Goal: Information Seeking & Learning: Find specific fact

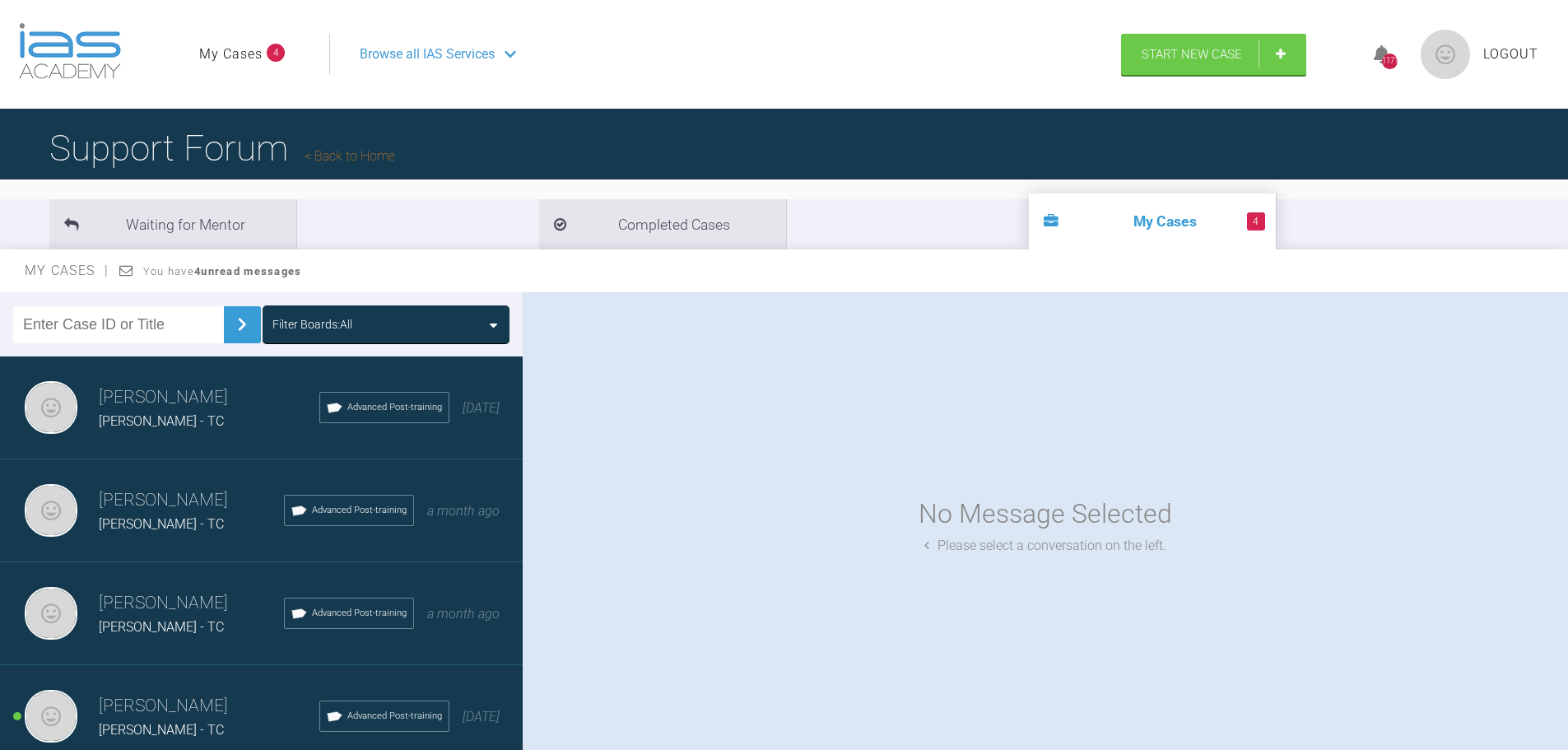
click at [104, 324] on input "text" at bounding box center [118, 325] width 211 height 37
type input "[PERSON_NAME]"
click at [309, 315] on div "Filter Boards: All" at bounding box center [312, 325] width 80 height 18
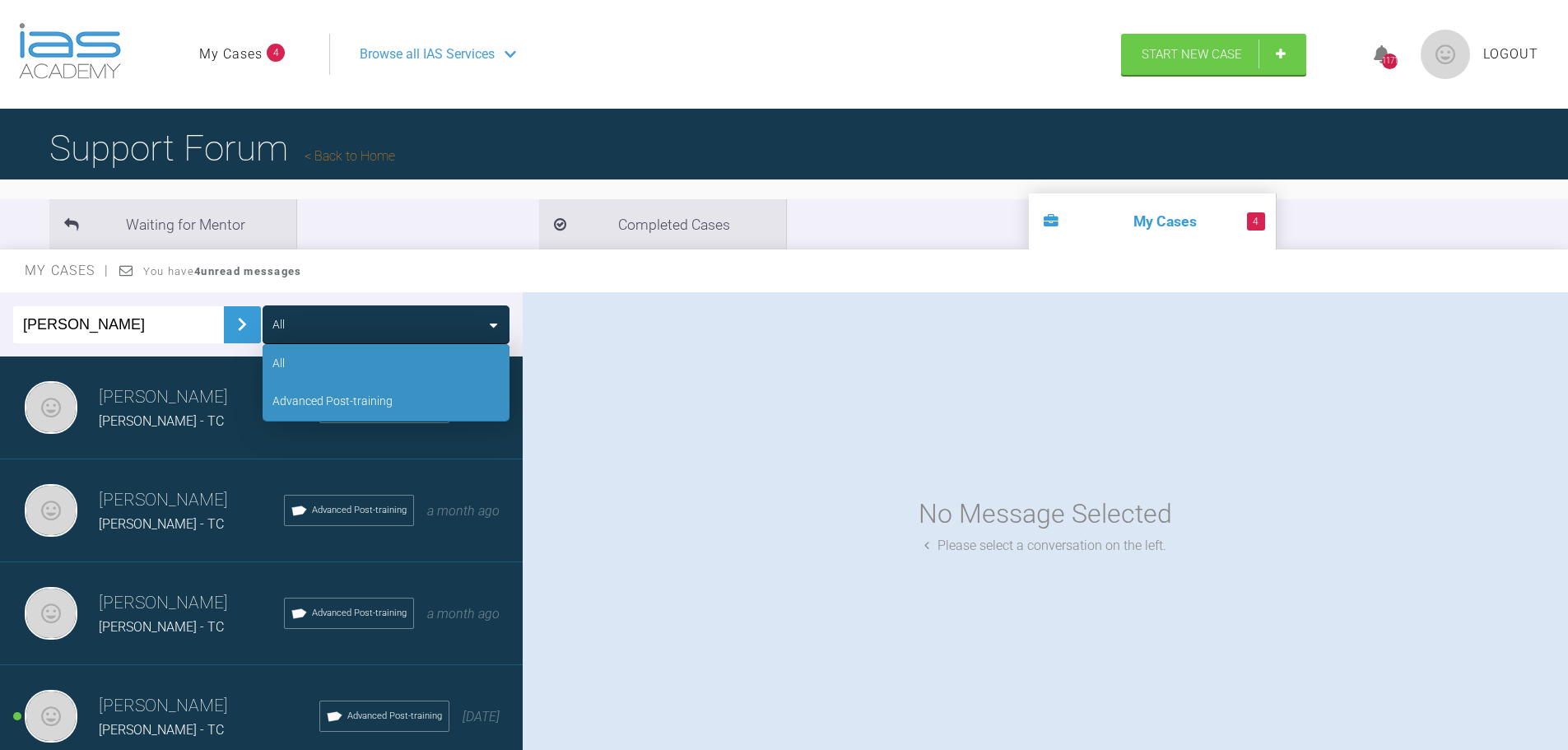
click at [312, 414] on div "Advanced Post-training" at bounding box center [386, 400] width 247 height 38
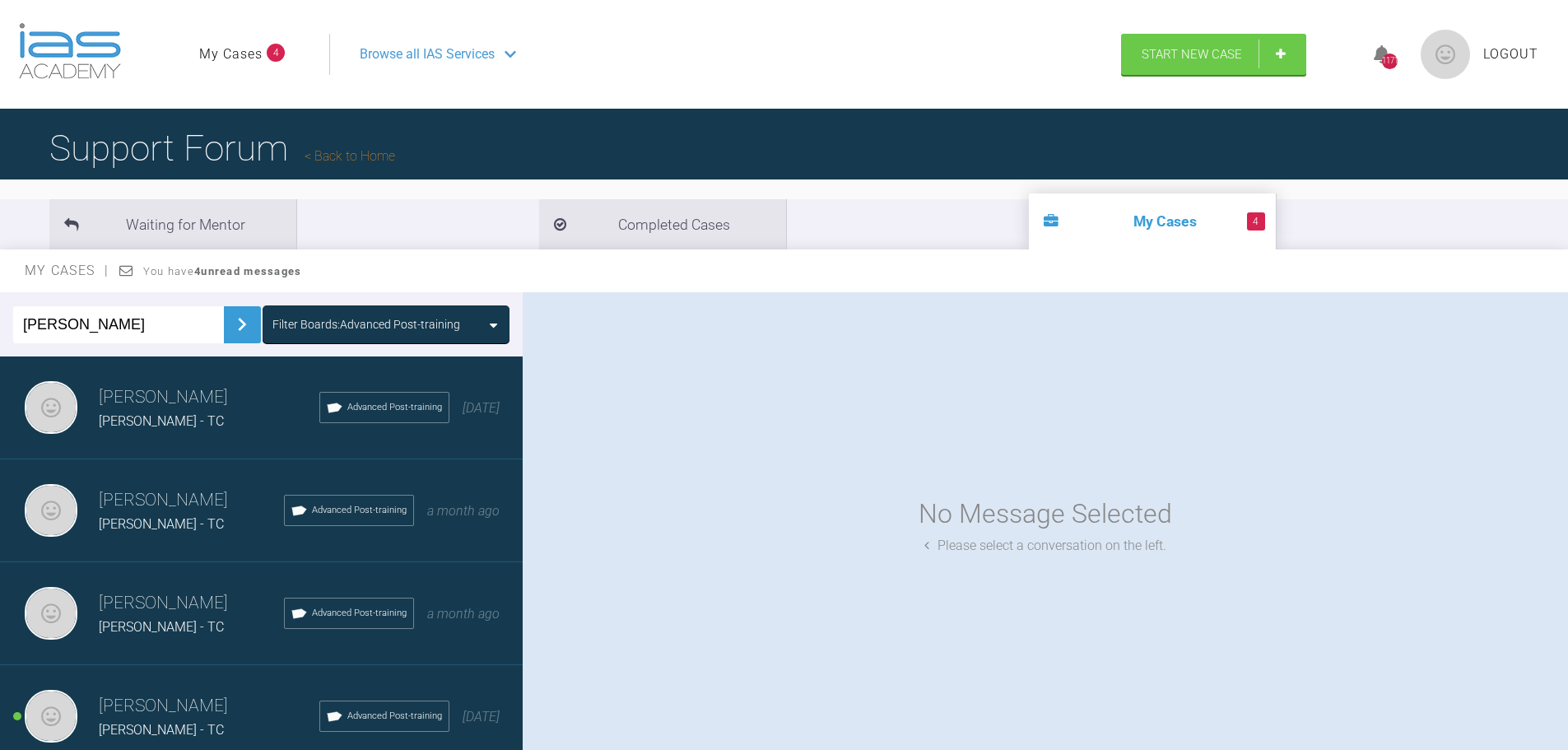
click at [235, 325] on img at bounding box center [242, 324] width 26 height 26
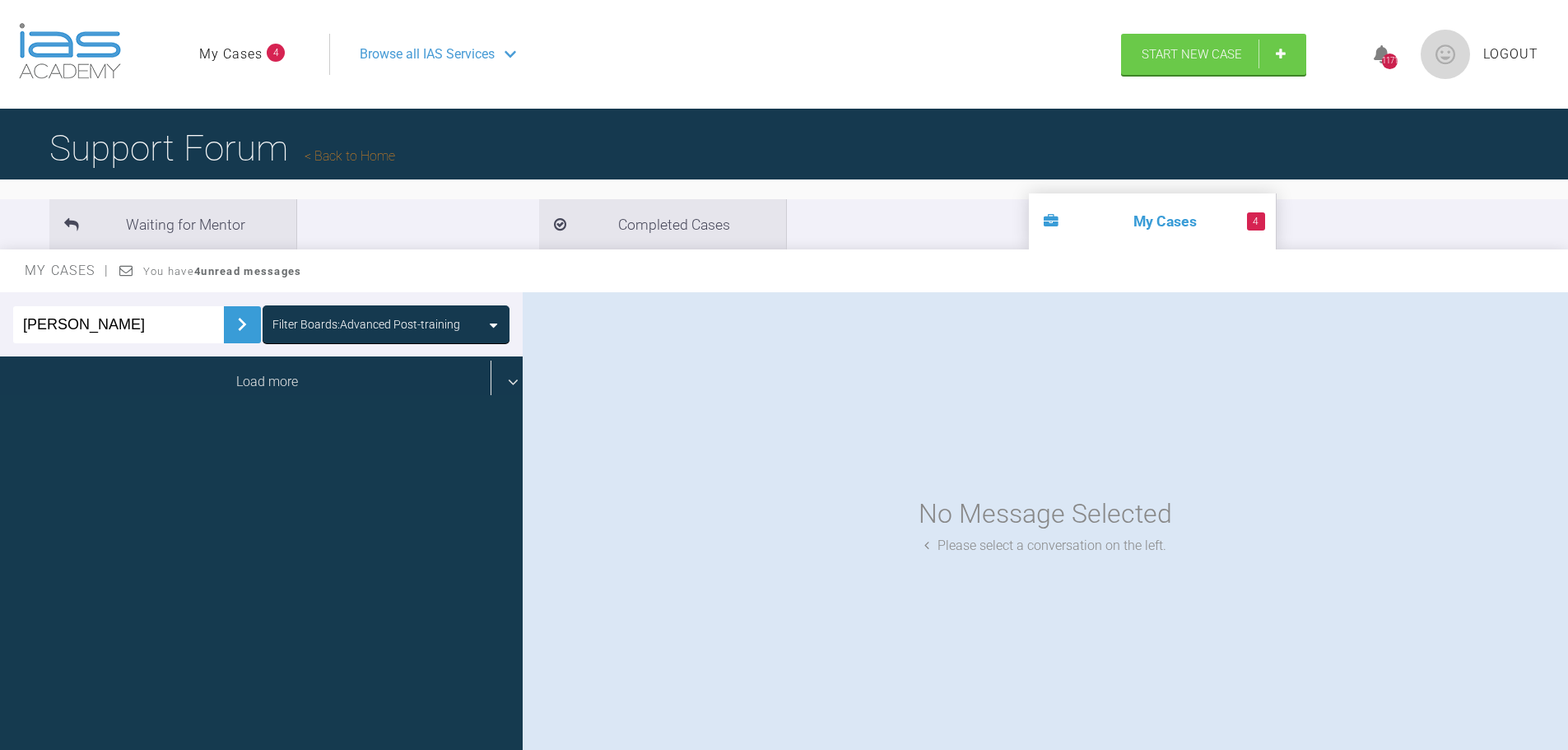
click at [251, 388] on div "Load more" at bounding box center [268, 382] width 535 height 51
click at [253, 375] on div "Load more" at bounding box center [268, 382] width 535 height 51
click at [264, 379] on div "Load more" at bounding box center [268, 382] width 535 height 51
click at [271, 379] on div "[PERSON_NAME] [PERSON_NAME] - TC Advanced Post-training a year ago" at bounding box center [268, 408] width 535 height 103
